Goal: Task Accomplishment & Management: Manage account settings

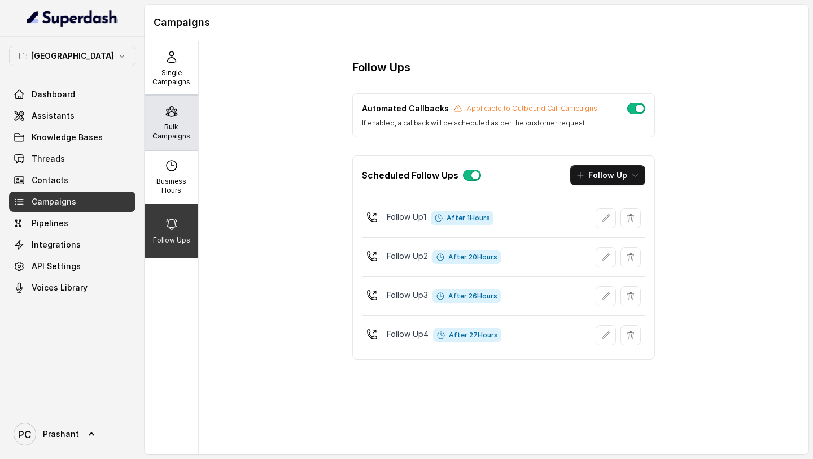
click at [166, 145] on div "Bulk Campaigns" at bounding box center [172, 122] width 54 height 54
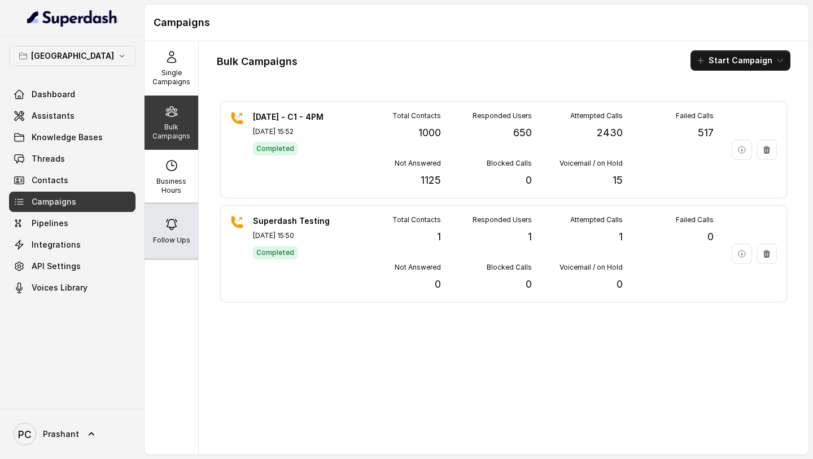
click at [186, 209] on div "Follow Ups" at bounding box center [172, 231] width 54 height 54
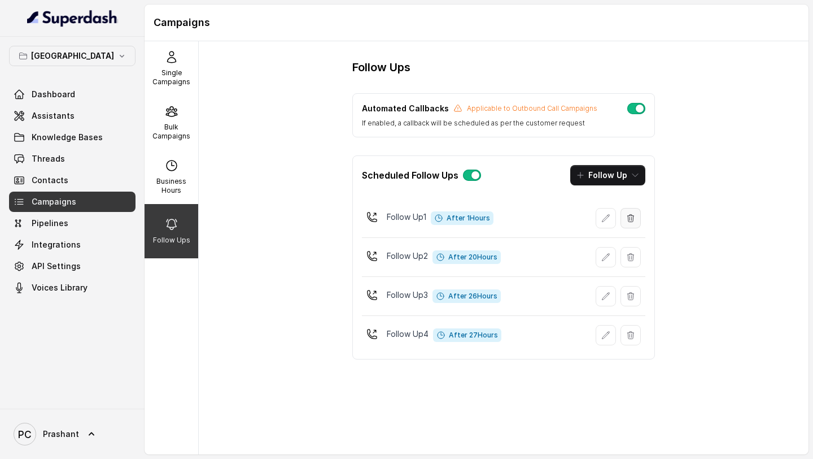
click at [633, 219] on icon "button" at bounding box center [631, 217] width 6 height 7
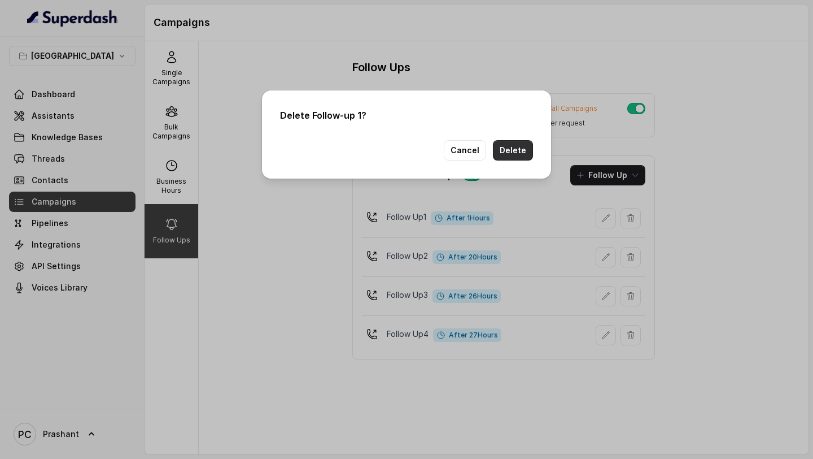
click at [525, 157] on button "Delete" at bounding box center [513, 150] width 40 height 20
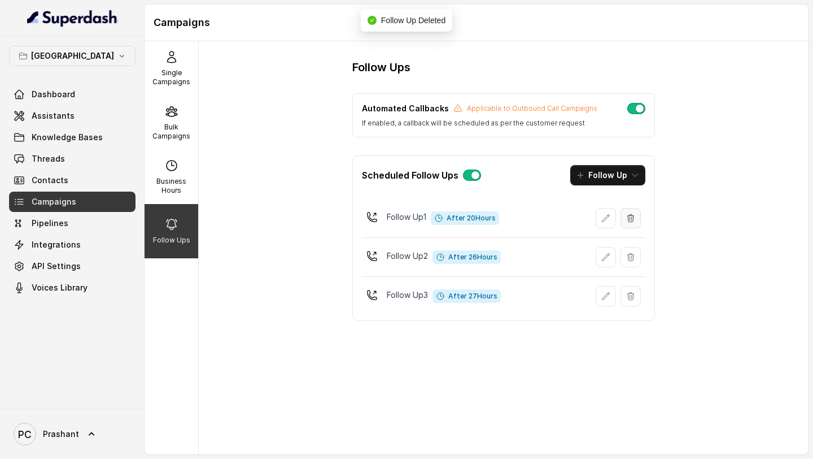
click at [631, 221] on icon "button" at bounding box center [631, 217] width 6 height 7
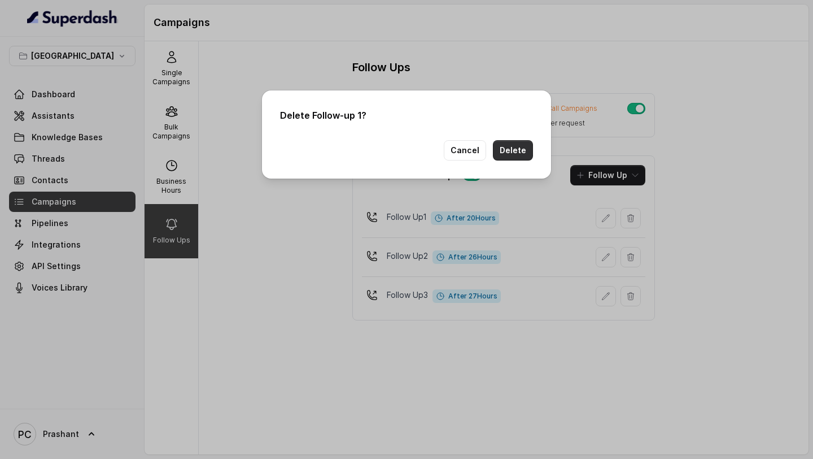
click at [520, 152] on button "Delete" at bounding box center [513, 150] width 40 height 20
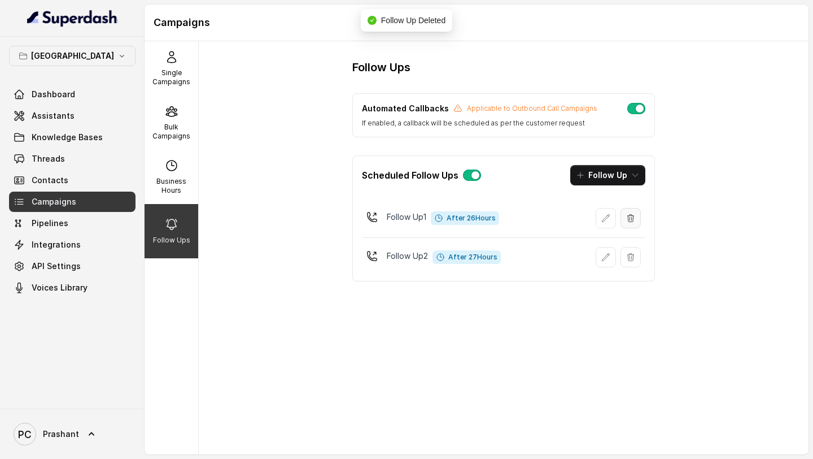
click at [635, 219] on button "button" at bounding box center [631, 218] width 20 height 20
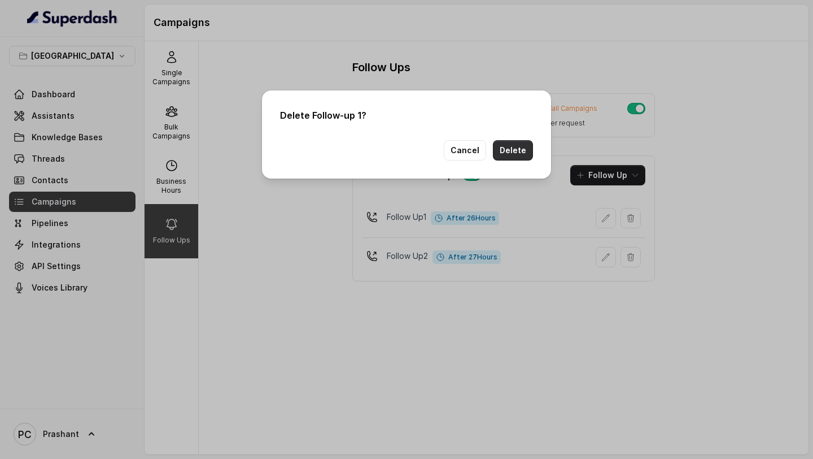
click at [512, 156] on button "Delete" at bounding box center [513, 150] width 40 height 20
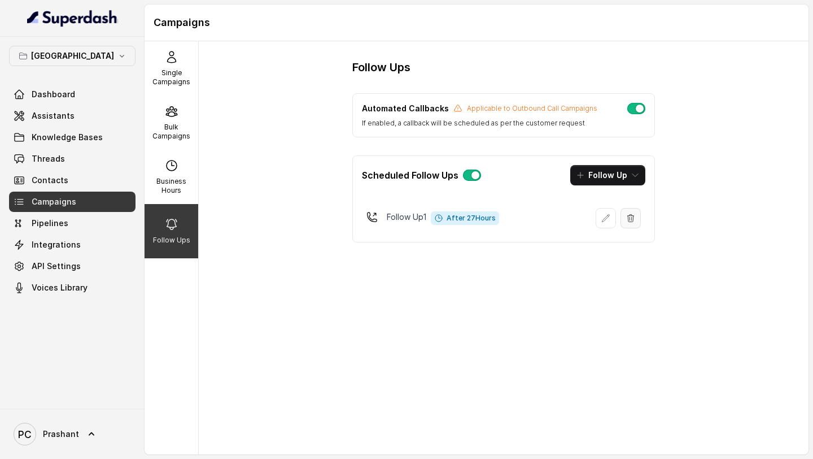
click at [628, 217] on icon "button" at bounding box center [631, 217] width 6 height 7
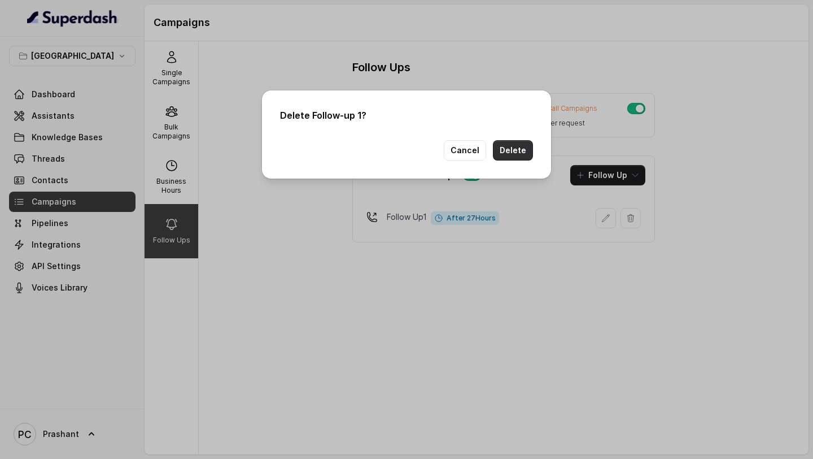
click at [513, 158] on button "Delete" at bounding box center [513, 150] width 40 height 20
